Goal: Information Seeking & Learning: Learn about a topic

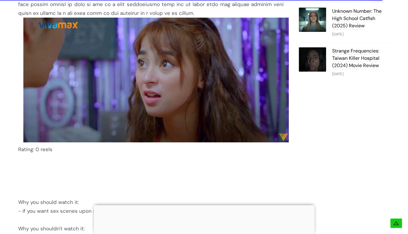
scroll to position [850, 0]
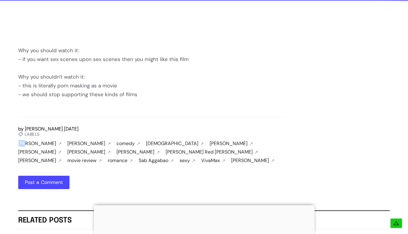
drag, startPoint x: 13, startPoint y: 143, endPoint x: 22, endPoint y: 146, distance: 8.7
drag, startPoint x: 13, startPoint y: 143, endPoint x: 36, endPoint y: 146, distance: 23.3
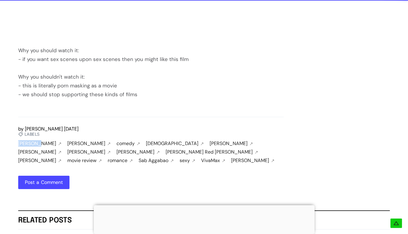
copy link "[PERSON_NAME]"
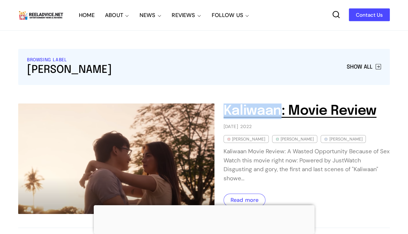
drag, startPoint x: 220, startPoint y: 98, endPoint x: 280, endPoint y: 109, distance: 61.1
copy link "Kaliwaan"
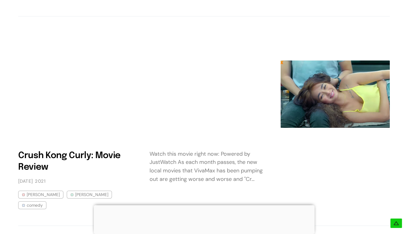
scroll to position [516, 0]
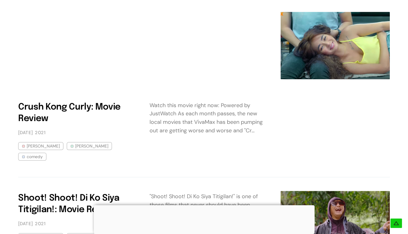
click at [339, 47] on img at bounding box center [335, 45] width 109 height 67
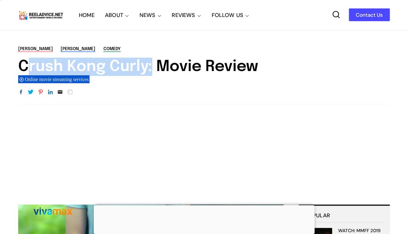
drag, startPoint x: 147, startPoint y: 70, endPoint x: 20, endPoint y: 66, distance: 127.3
click at [18, 65] on div "[PERSON_NAME] [PERSON_NAME] comedy Crush Kong Curly: Movie Review Online movie …" at bounding box center [204, 75] width 408 height 59
copy h1 "Crush Kong Curly"
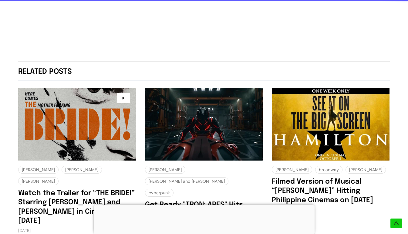
scroll to position [1002, 0]
